Goal: Information Seeking & Learning: Learn about a topic

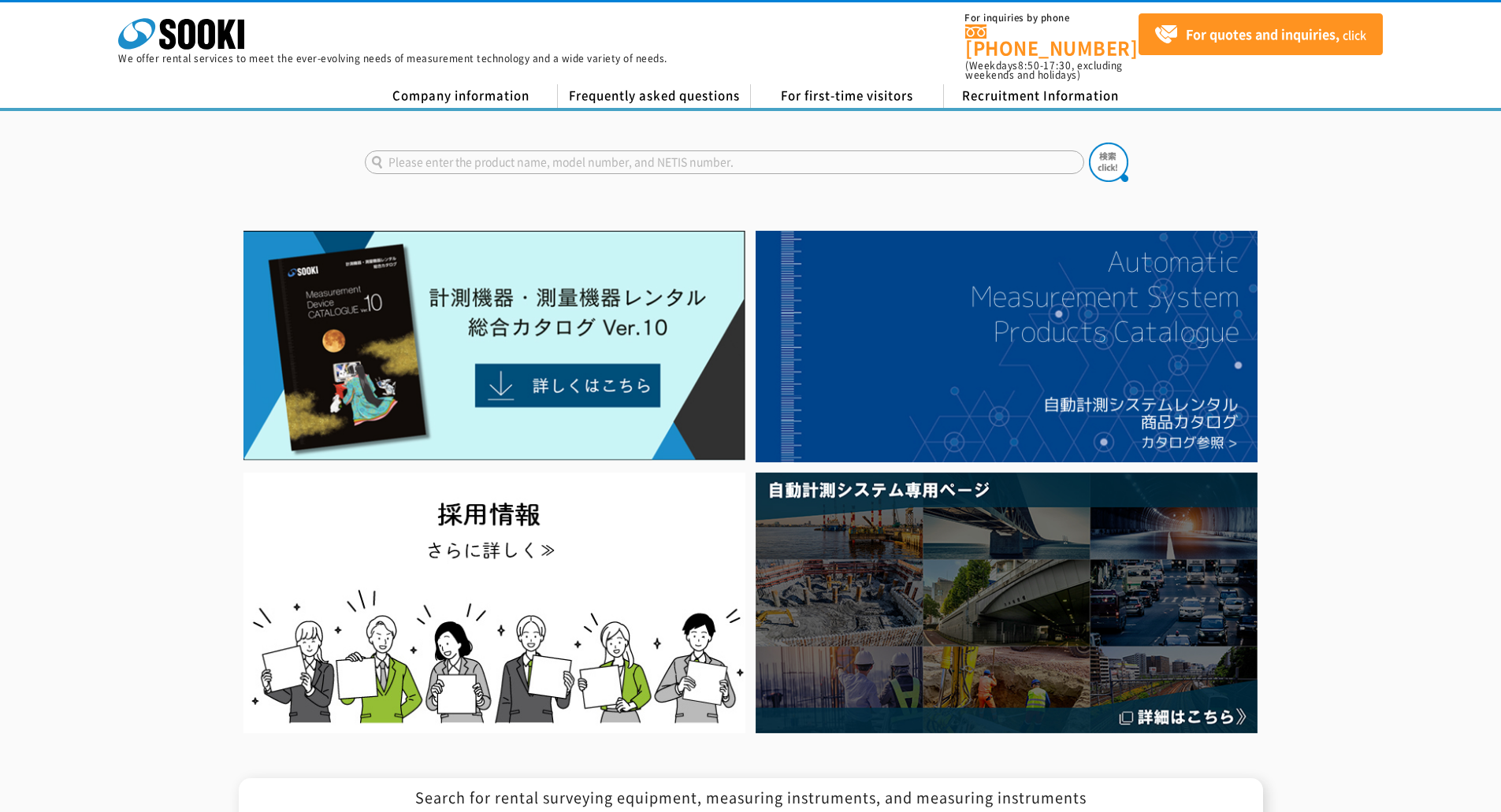
click at [1373, 470] on div at bounding box center [750, 482] width 1501 height 513
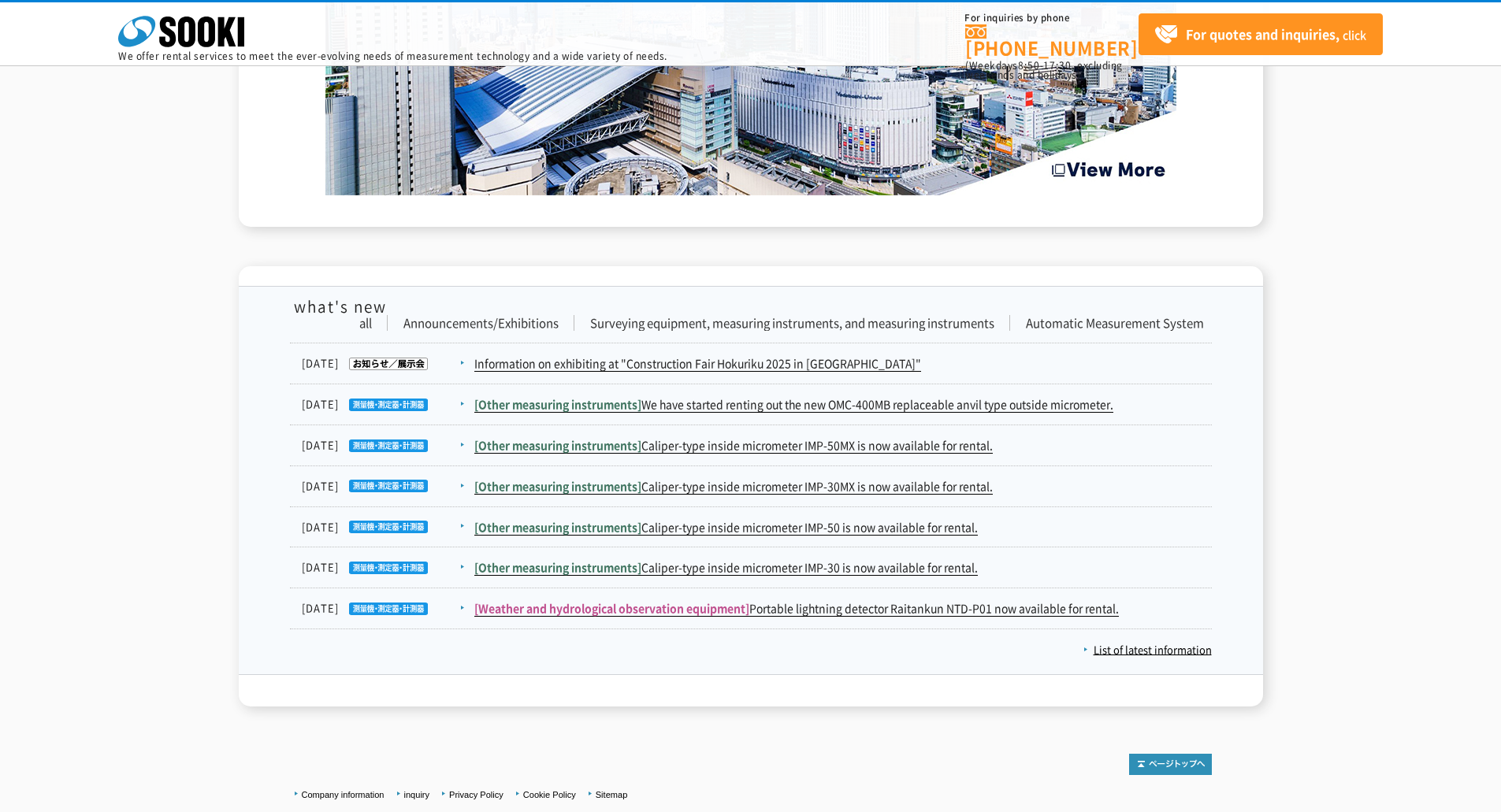
scroll to position [2716, 0]
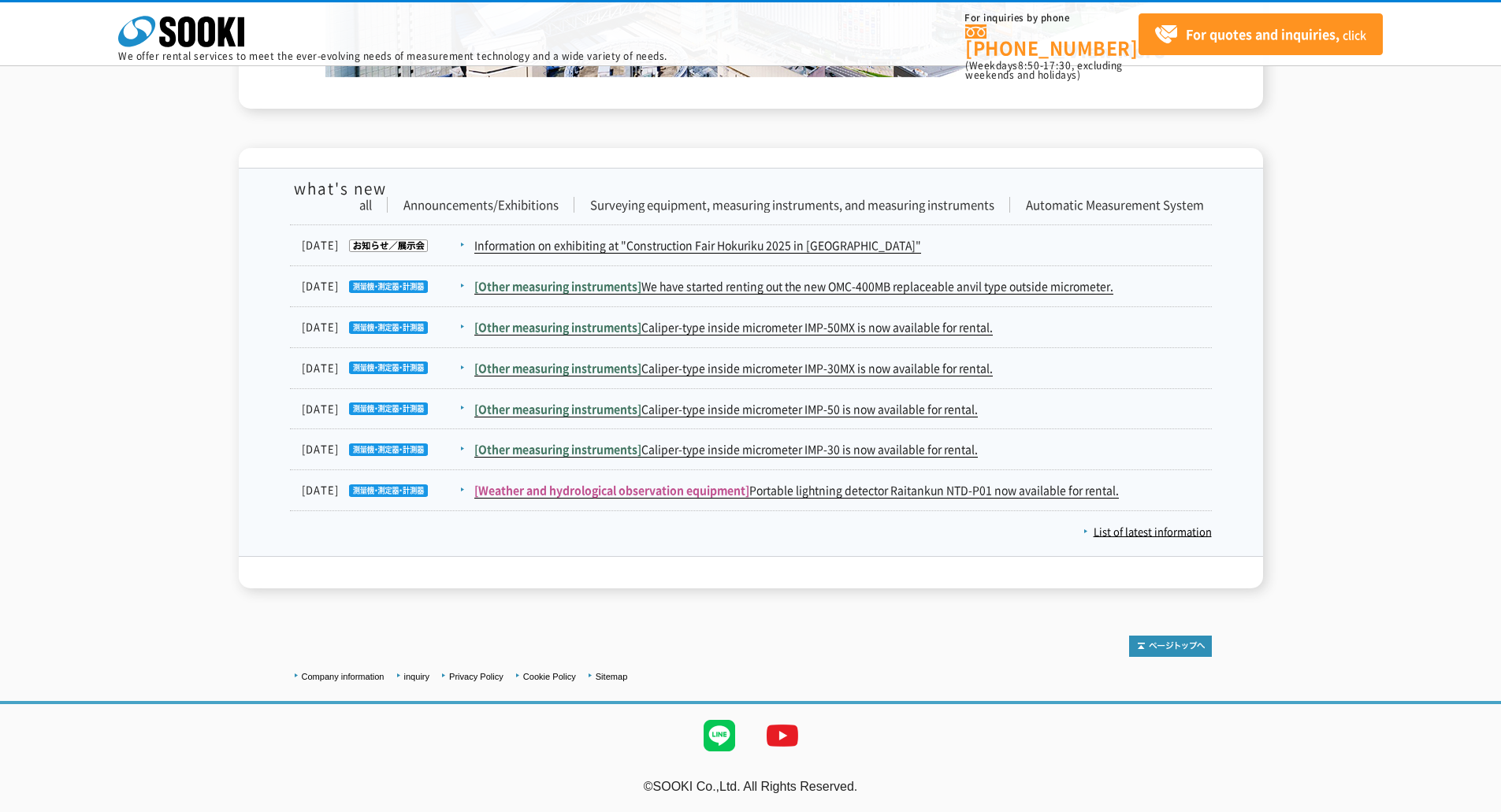
click at [325, 672] on li "Company information" at bounding box center [339, 678] width 90 height 17
click at [341, 677] on font "Company information" at bounding box center [343, 676] width 83 height 9
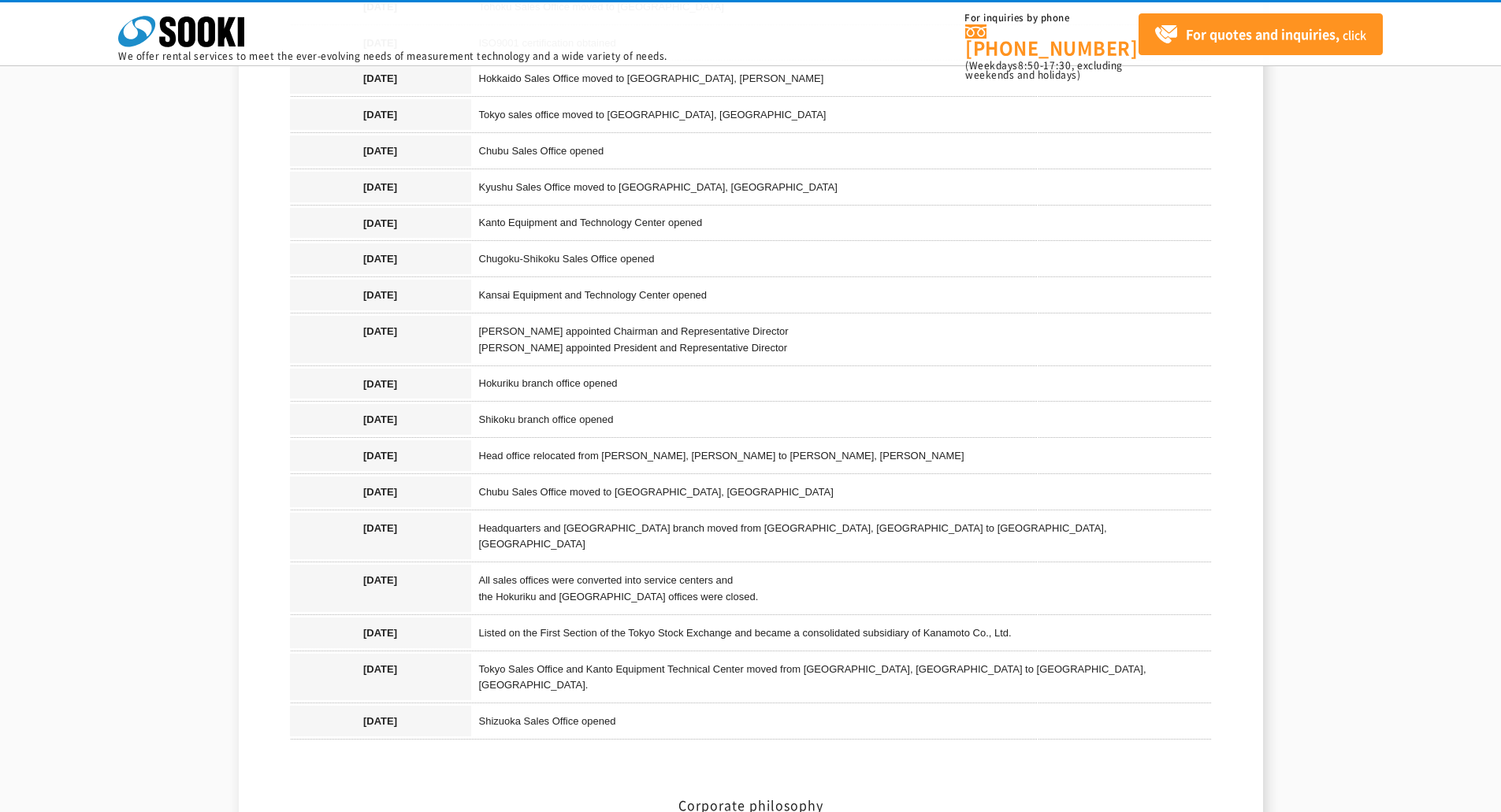
scroll to position [1583, 0]
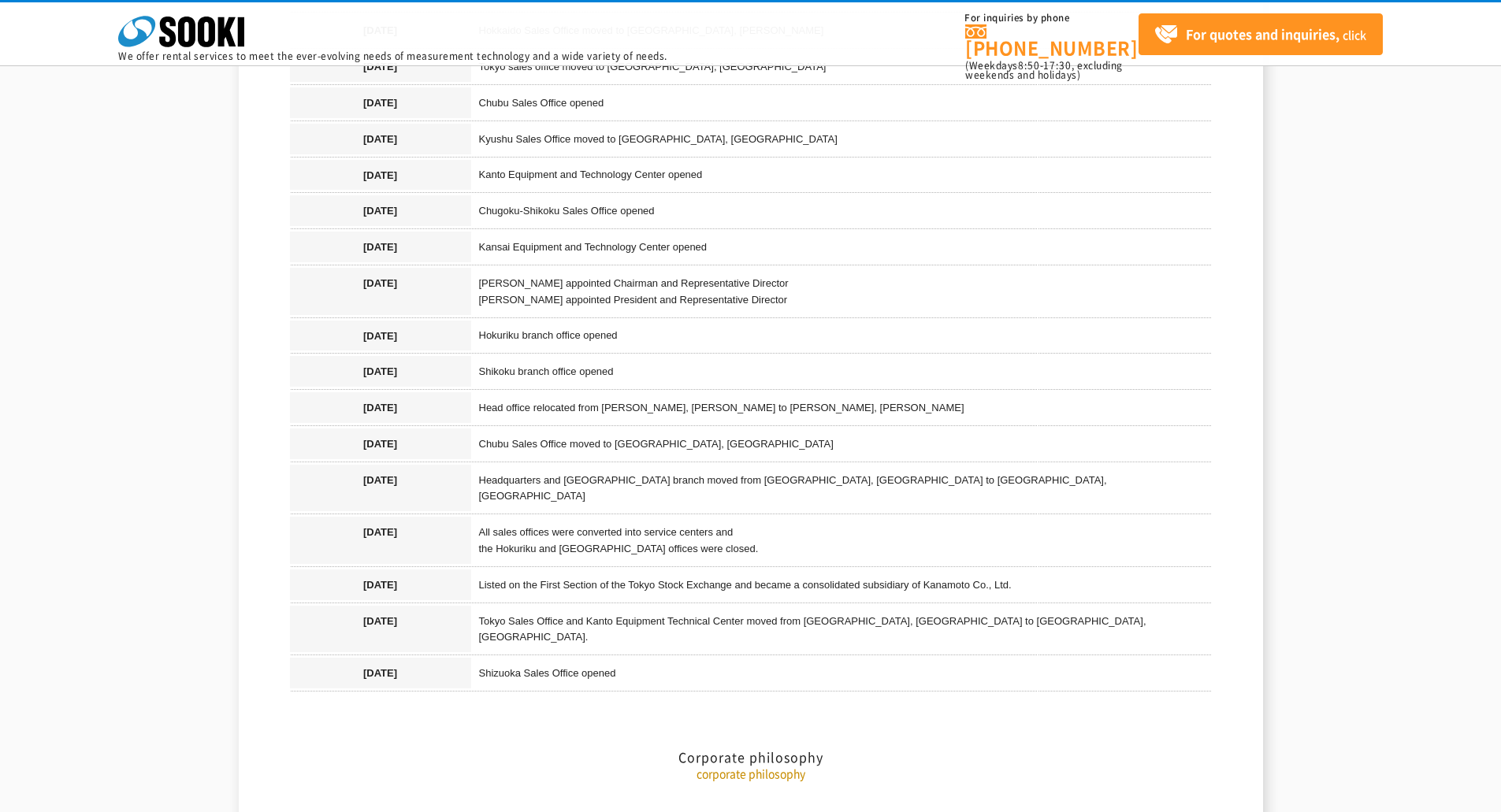
click at [952, 581] on font "Listed on the First Section of the Tokyo Stock Exchange and became a consolidat…" at bounding box center [745, 585] width 532 height 12
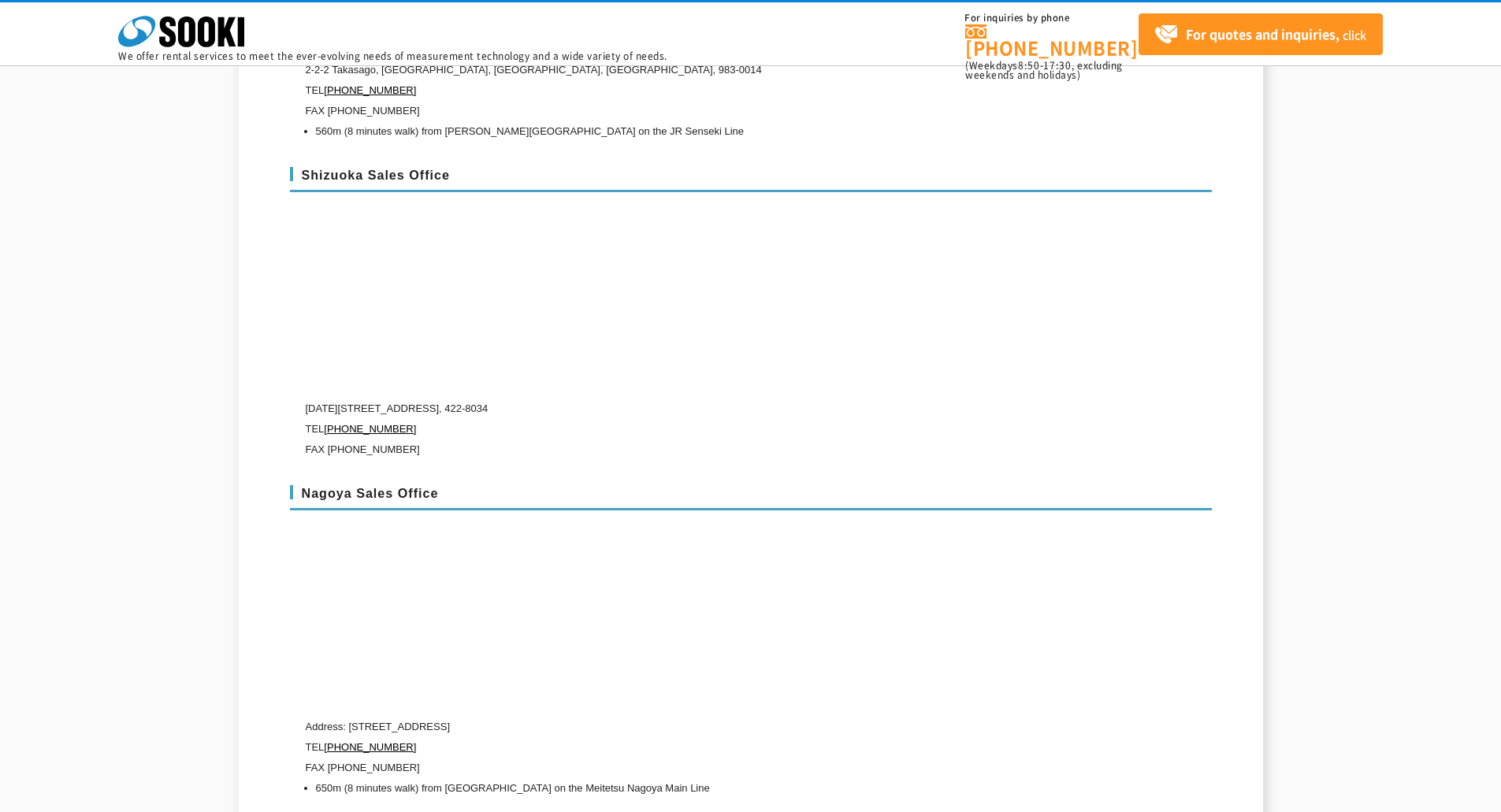
scroll to position [5251, 0]
